Goal: Answer question/provide support: Ask a question

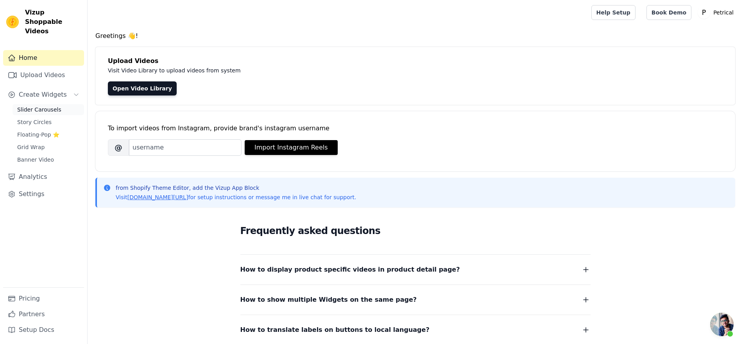
scroll to position [1750, 0]
click at [84, 102] on button "Create Widgets" at bounding box center [43, 95] width 81 height 16
click at [61, 113] on span "Slider Carousels" at bounding box center [39, 110] width 44 height 8
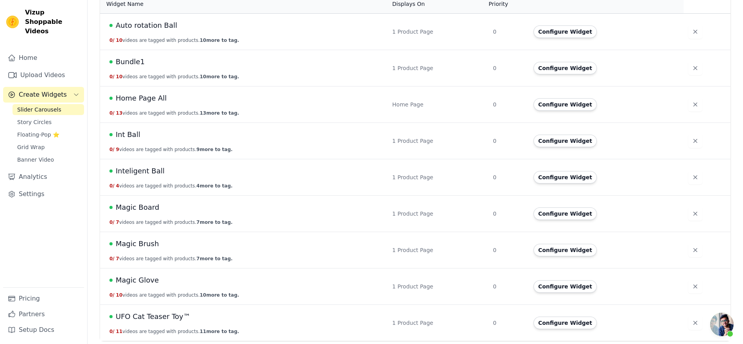
scroll to position [91, 0]
click at [586, 111] on button "Configure Widget" at bounding box center [565, 104] width 63 height 13
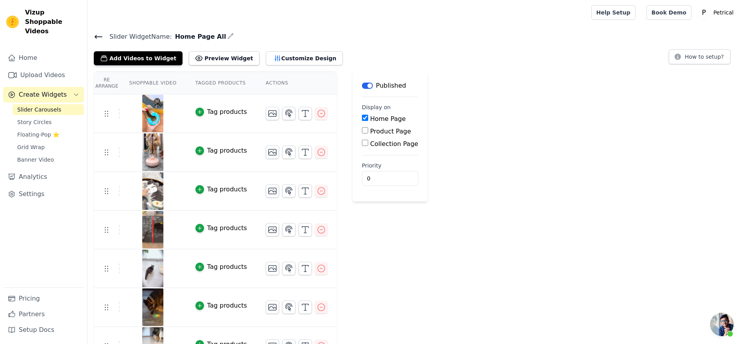
click at [723, 319] on span "Open chat" at bounding box center [721, 323] width 23 height 23
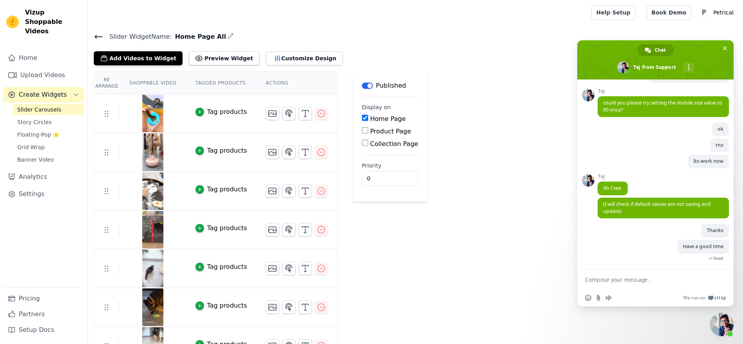
click at [637, 283] on textarea "Compose your message..." at bounding box center [647, 279] width 125 height 20
type textarea "Hi"
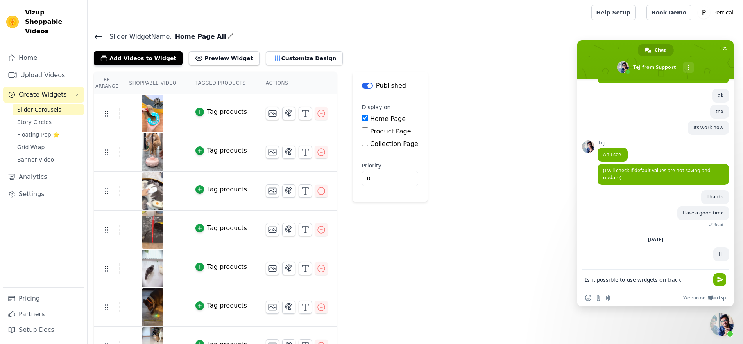
scroll to position [1791, 0]
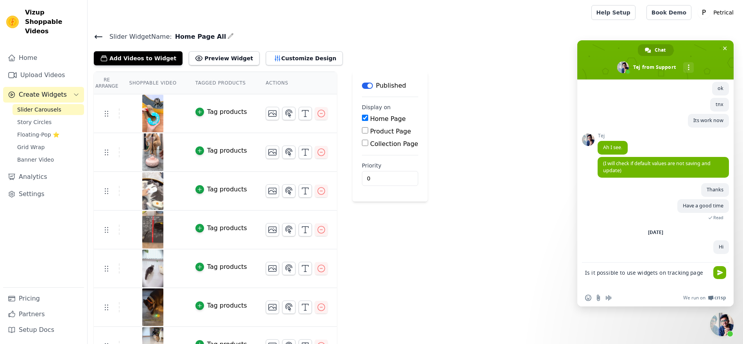
drag, startPoint x: 700, startPoint y: 271, endPoint x: 666, endPoint y: 275, distance: 35.1
click at [666, 275] on textarea "Is it possible to use widgets on tracking page" at bounding box center [647, 275] width 125 height 27
paste textarea "T"
type textarea "Is it possible to use widgets on Tracking page?"
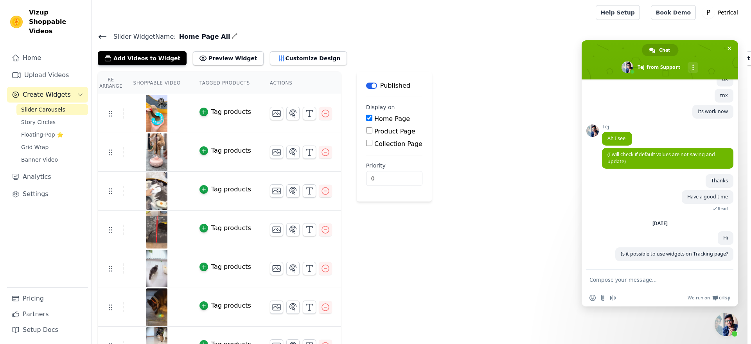
scroll to position [1800, 0]
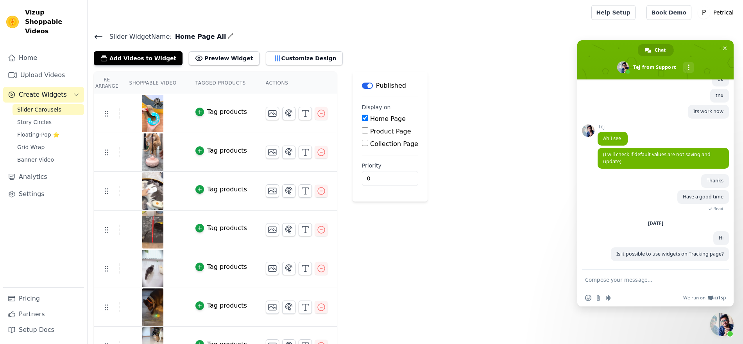
click at [368, 146] on input "Collection Page" at bounding box center [365, 143] width 6 height 6
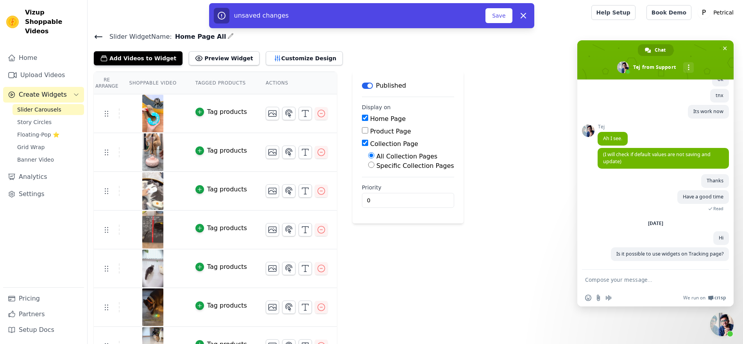
click at [368, 146] on input "Collection Page" at bounding box center [365, 143] width 6 height 6
checkbox input "false"
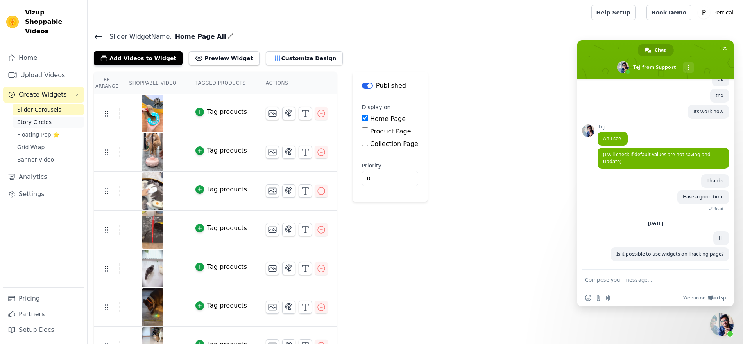
click at [52, 126] on span "Story Circles" at bounding box center [34, 122] width 34 height 8
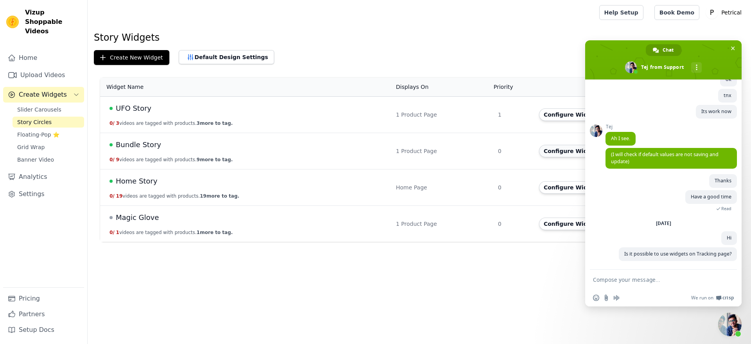
click at [559, 157] on button "Configure Widget" at bounding box center [570, 151] width 63 height 13
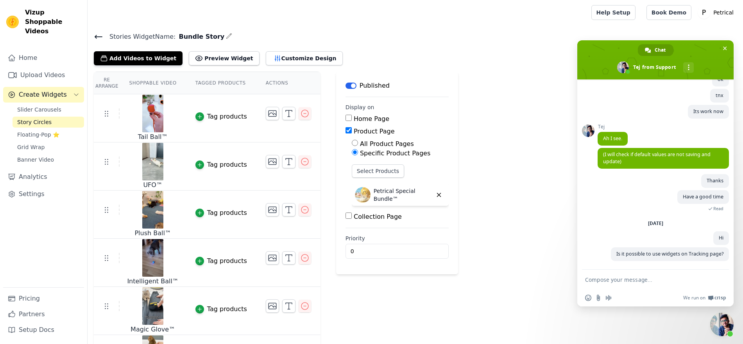
click at [116, 41] on div "Stories Widget Name: Bundle Story Add Videos to Widget Preview Widget Customize…" at bounding box center [416, 48] width 656 height 34
click at [103, 41] on icon at bounding box center [98, 36] width 9 height 9
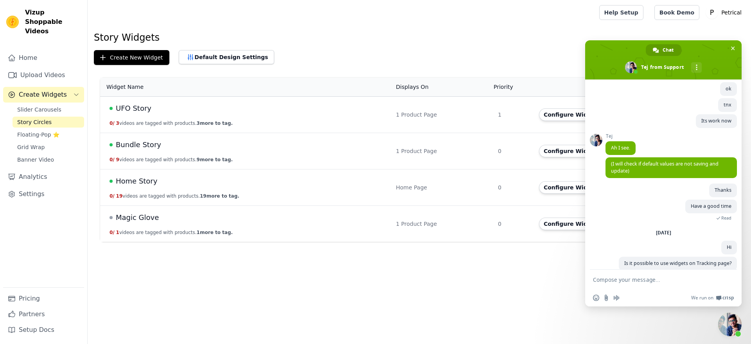
scroll to position [1565, 0]
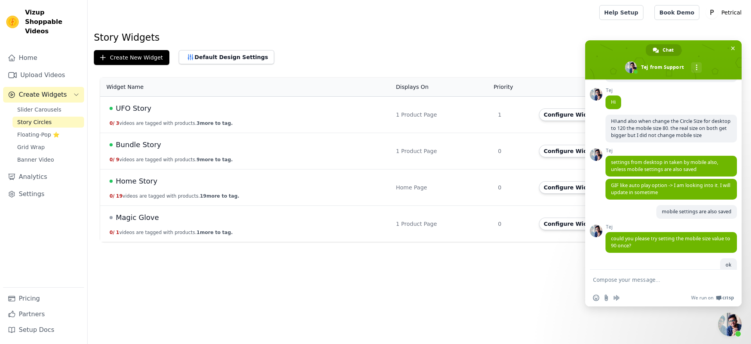
click at [736, 322] on span "Close chat" at bounding box center [729, 323] width 23 height 23
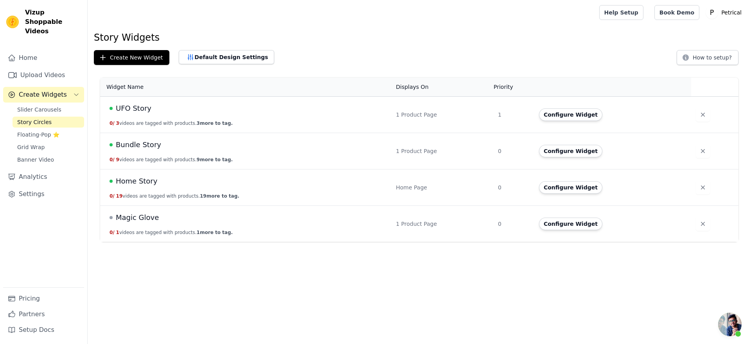
click at [736, 322] on span "Open chat" at bounding box center [729, 323] width 23 height 23
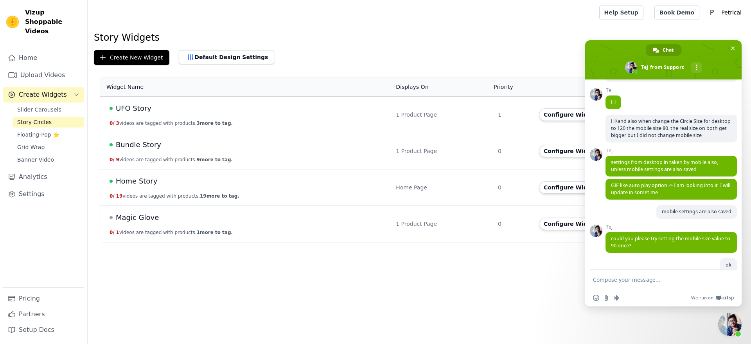
scroll to position [1800, 0]
